Goal: Complete application form

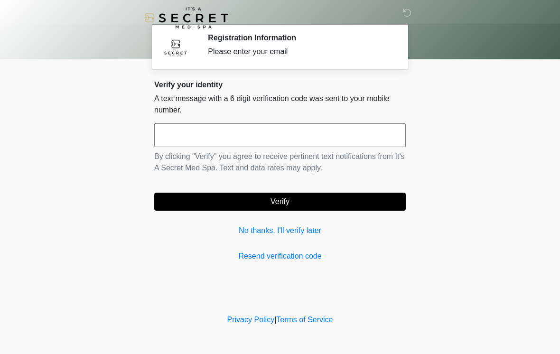
click at [362, 137] on input "text" at bounding box center [280, 135] width 252 height 24
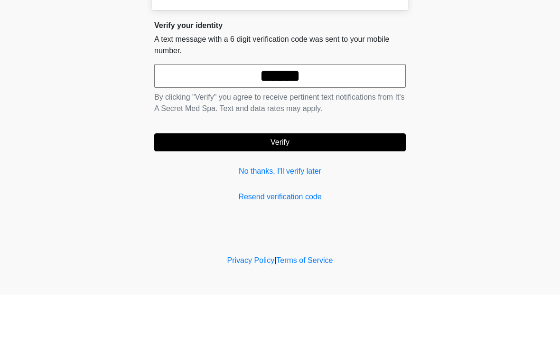
type input "******"
click at [348, 193] on button "Verify" at bounding box center [280, 202] width 252 height 18
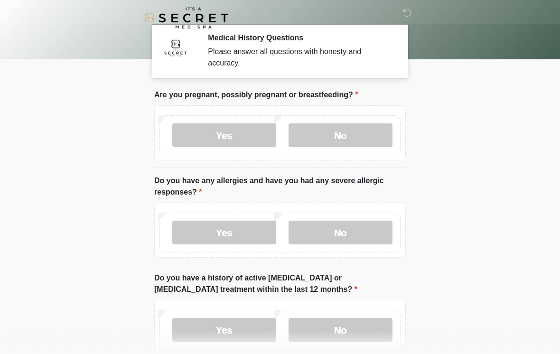
click at [360, 125] on label "No" at bounding box center [341, 135] width 104 height 24
click at [349, 239] on label "No" at bounding box center [341, 233] width 104 height 24
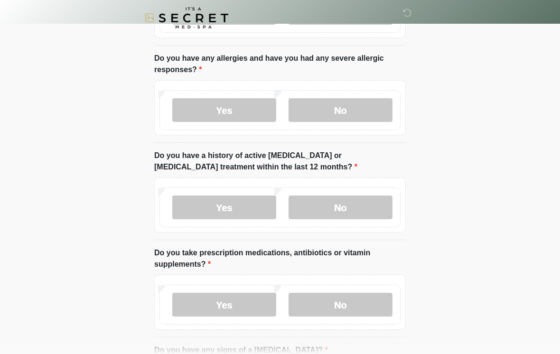
scroll to position [129, 0]
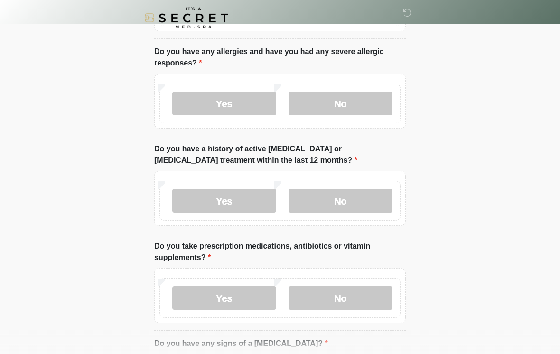
click at [374, 194] on label "No" at bounding box center [341, 201] width 104 height 24
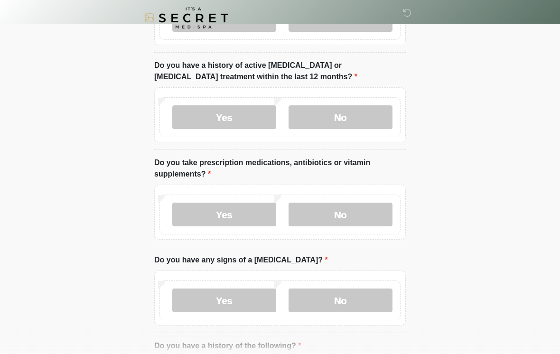
scroll to position [224, 0]
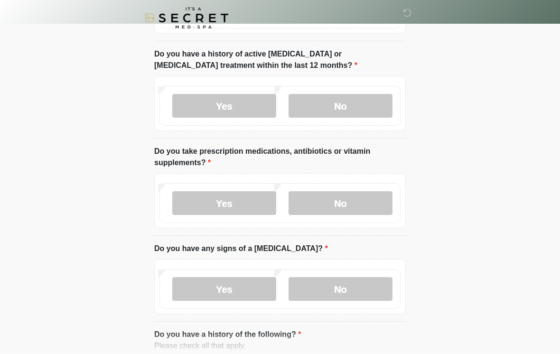
click at [220, 202] on label "Yes" at bounding box center [224, 203] width 104 height 24
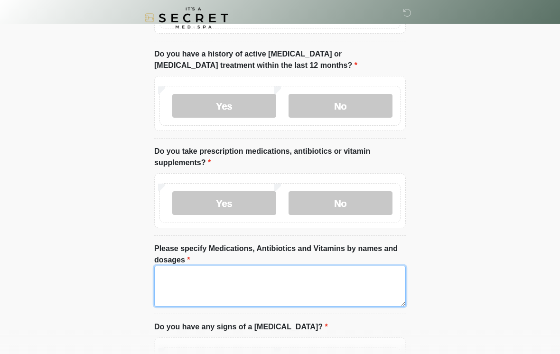
click at [215, 278] on textarea "Please specify Medications, Antibiotics and Vitamins by names and dosages" at bounding box center [280, 286] width 252 height 41
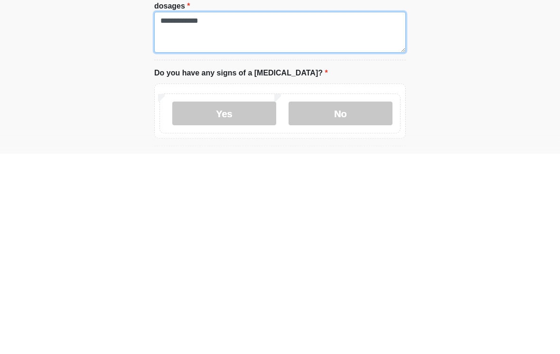
type textarea "**********"
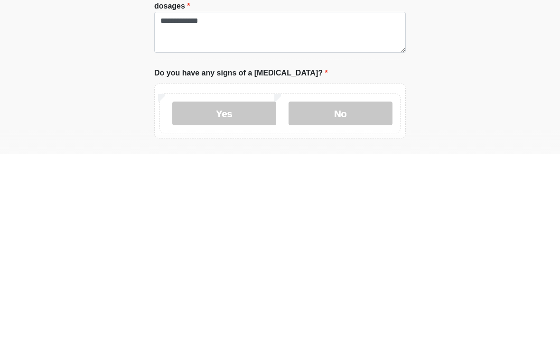
click at [363, 302] on label "No" at bounding box center [341, 314] width 104 height 24
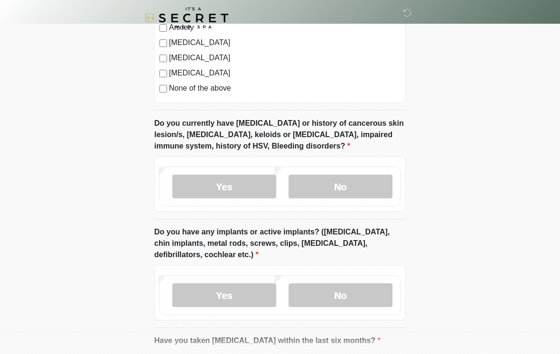
scroll to position [750, 0]
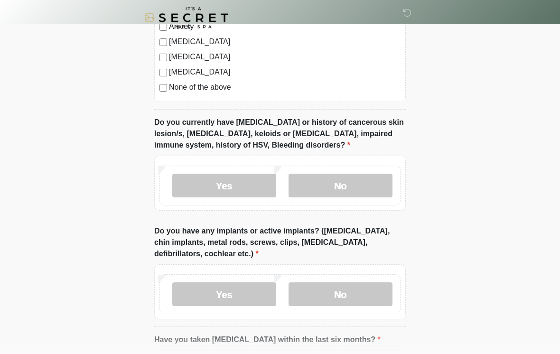
click at [372, 179] on label "No" at bounding box center [341, 186] width 104 height 24
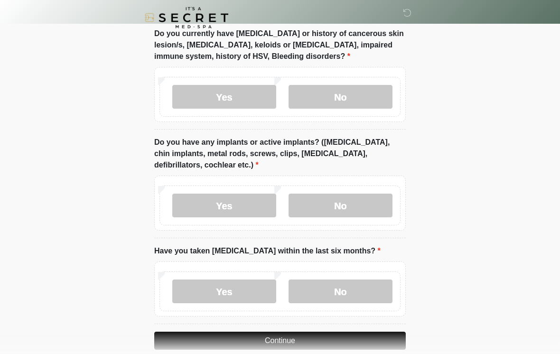
scroll to position [849, 0]
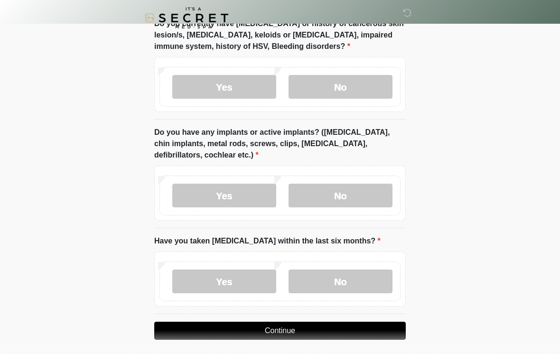
click at [352, 188] on label "No" at bounding box center [341, 196] width 104 height 24
click at [367, 280] on label "No" at bounding box center [341, 282] width 104 height 24
click at [358, 327] on button "Continue" at bounding box center [280, 331] width 252 height 18
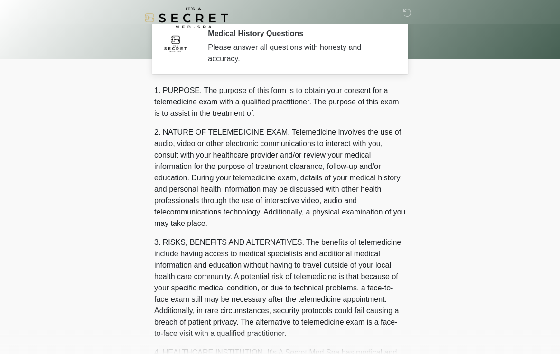
scroll to position [0, 0]
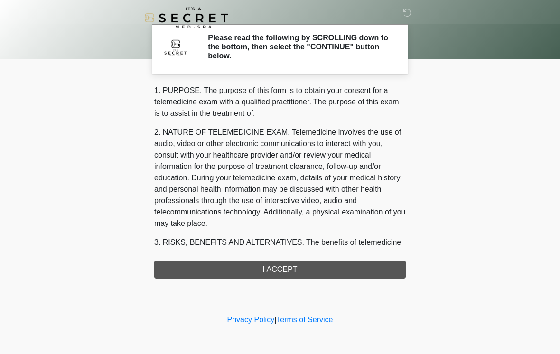
click at [373, 273] on div "1. PURPOSE. The purpose of this form is to obtain your consent for a telemedici…" at bounding box center [280, 182] width 252 height 194
click at [353, 277] on div "1. PURPOSE. The purpose of this form is to obtain your consent for a telemedici…" at bounding box center [280, 182] width 252 height 194
click at [348, 270] on div "1. PURPOSE. The purpose of this form is to obtain your consent for a telemedici…" at bounding box center [280, 182] width 252 height 194
click at [355, 273] on div "1. PURPOSE. The purpose of this form is to obtain your consent for a telemedici…" at bounding box center [280, 182] width 252 height 194
click at [303, 269] on div "1. PURPOSE. The purpose of this form is to obtain your consent for a telemedici…" at bounding box center [280, 182] width 252 height 194
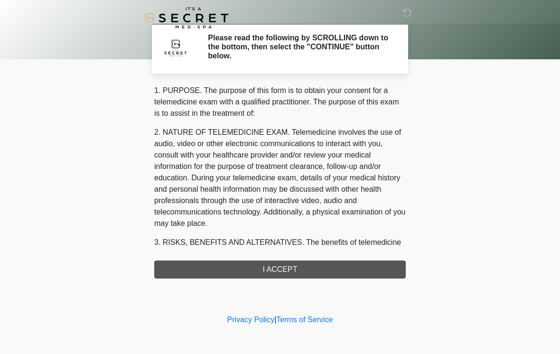
click at [303, 269] on div "1. PURPOSE. The purpose of this form is to obtain your consent for a telemedici…" at bounding box center [280, 182] width 252 height 194
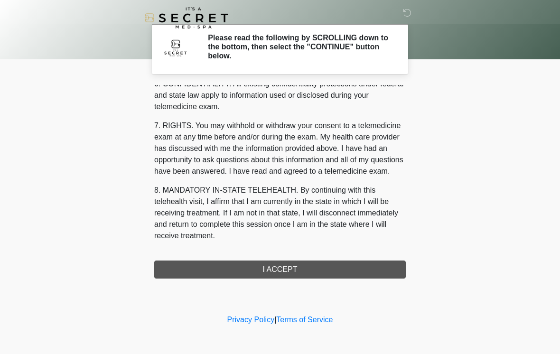
click at [324, 276] on button "I ACCEPT" at bounding box center [280, 270] width 252 height 18
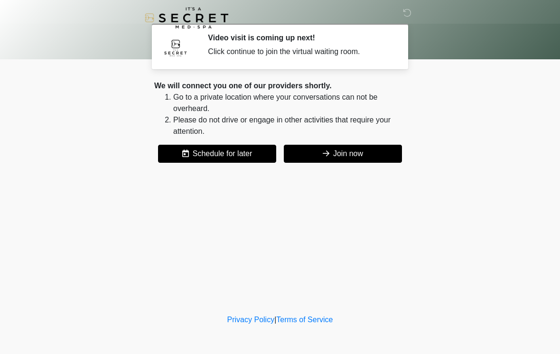
click at [327, 157] on icon at bounding box center [326, 154] width 7 height 8
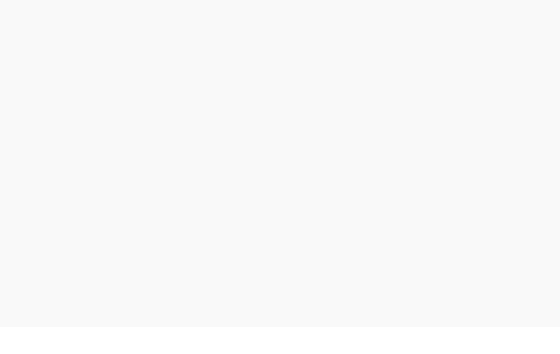
scroll to position [3, 0]
